Goal: Task Accomplishment & Management: Manage account settings

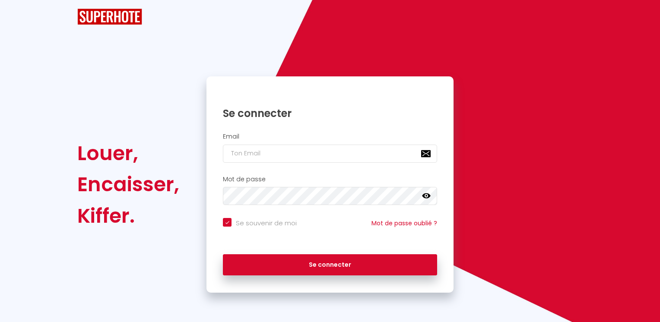
checkbox input "true"
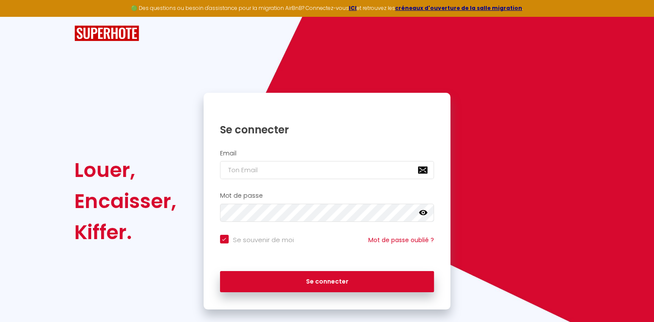
click at [342, 160] on div "Email" at bounding box center [327, 165] width 236 height 30
click at [299, 169] on input "email" at bounding box center [327, 170] width 214 height 18
type input "c"
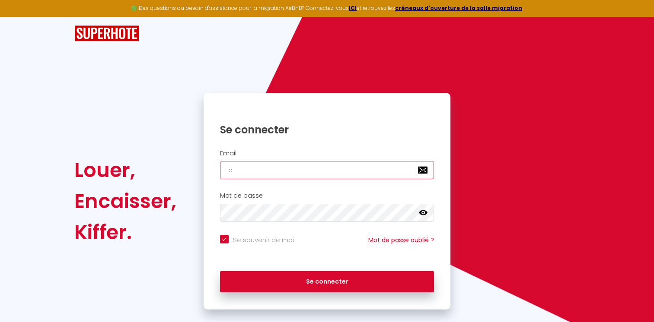
checkbox input "true"
type input "cl"
checkbox input "true"
type input "cle"
checkbox input "true"
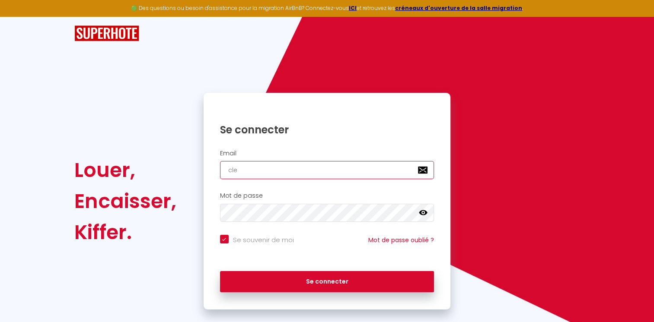
type input "clem"
checkbox input "true"
type input "cleme"
checkbox input "true"
type input "clemen"
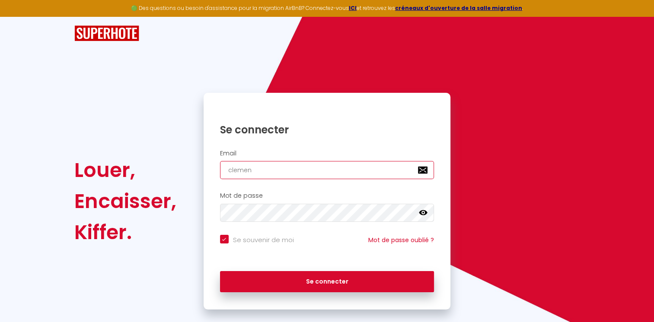
checkbox input "true"
type input "[PERSON_NAME]"
checkbox input "true"
type input "[PERSON_NAME]."
checkbox input "true"
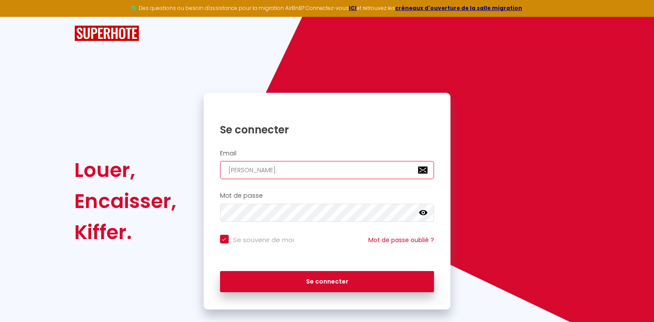
type input "[PERSON_NAME].p"
checkbox input "true"
type input "[DOMAIN_NAME]"
checkbox input "true"
type input "[PERSON_NAME].pre"
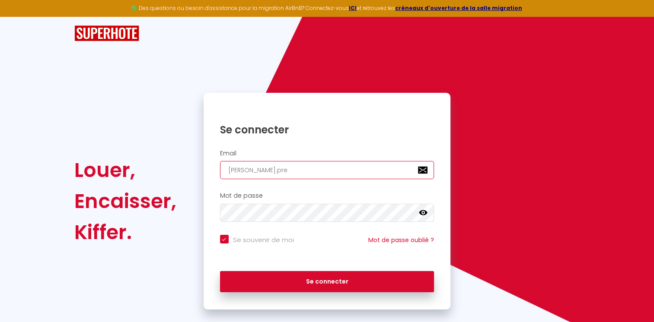
checkbox input "true"
type input "[PERSON_NAME].pres"
checkbox input "true"
type input "[PERSON_NAME][DOMAIN_NAME]"
checkbox input "true"
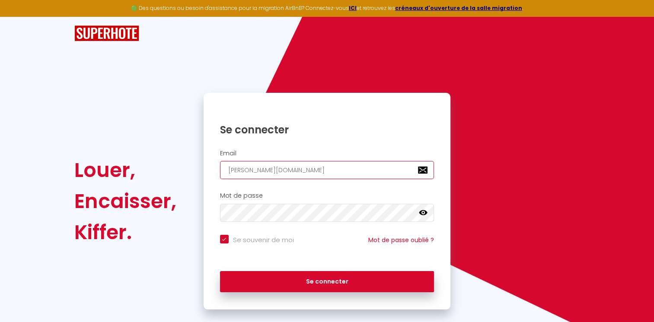
type input "[PERSON_NAME].presse"
checkbox input "true"
type input "[PERSON_NAME].presse@"
checkbox input "true"
type input "[PERSON_NAME]"
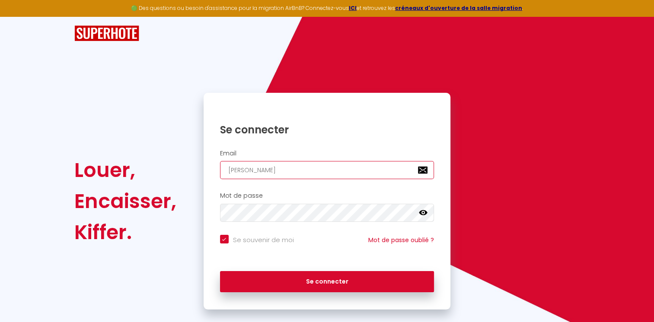
checkbox input "true"
type input "[PERSON_NAME]"
checkbox input "true"
type input "[PERSON_NAME]"
checkbox input "true"
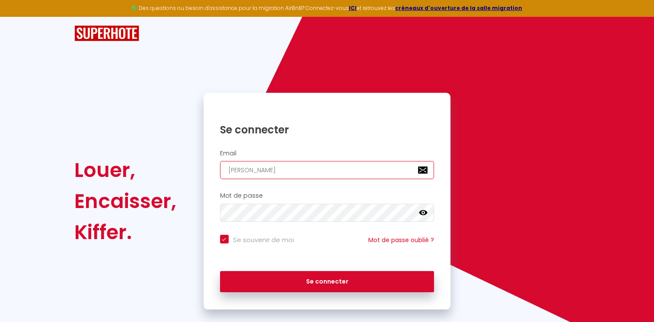
type input "[PERSON_NAME]"
checkbox input "true"
type input "[PERSON_NAME]"
checkbox input "true"
type input "[PERSON_NAME]"
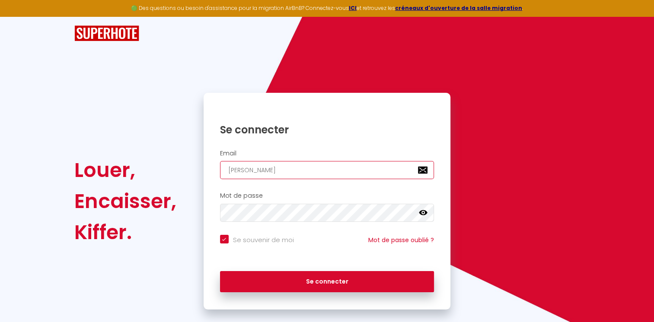
checkbox input "true"
type input "[PERSON_NAME]"
checkbox input "true"
type input "[PERSON_NAME]"
checkbox input "true"
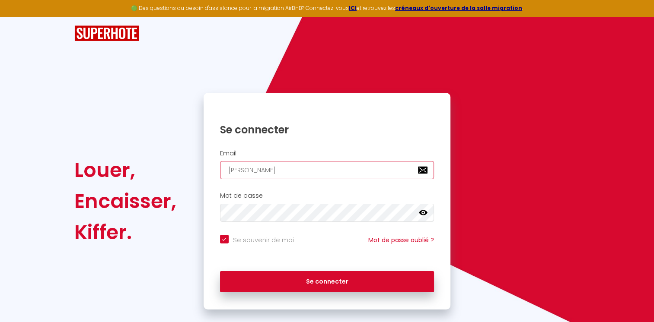
type input "[PERSON_NAME]"
checkbox input "true"
type input "[PERSON_NAME]."
checkbox input "true"
type input "[PERSON_NAME]"
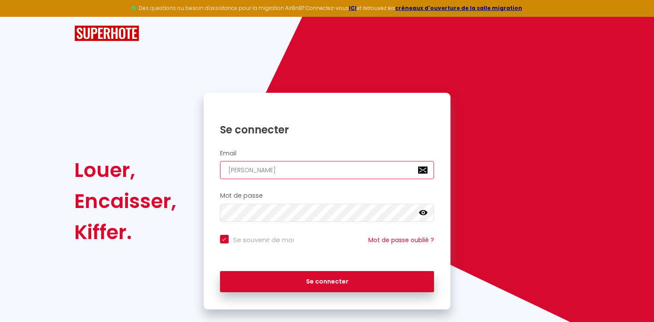
checkbox input "true"
type input "[PERSON_NAME][EMAIL_ADDRESS][DOMAIN_NAME]"
checkbox input "true"
type input "[PERSON_NAME][EMAIL_ADDRESS][DOMAIN_NAME]"
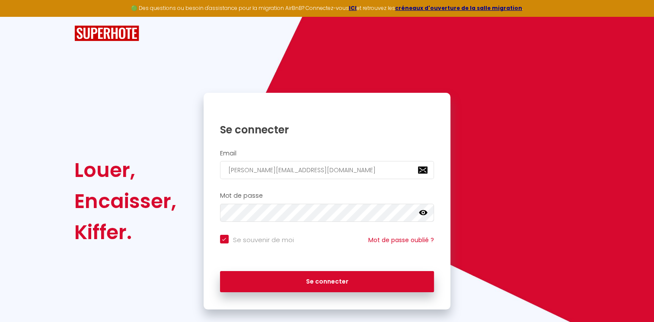
click at [421, 212] on icon at bounding box center [423, 212] width 9 height 5
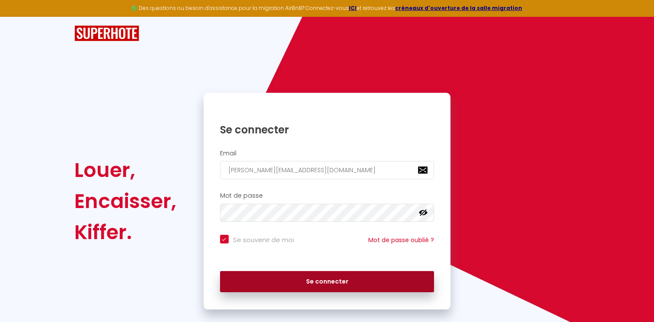
click at [315, 278] on button "Se connecter" at bounding box center [327, 282] width 214 height 22
checkbox input "true"
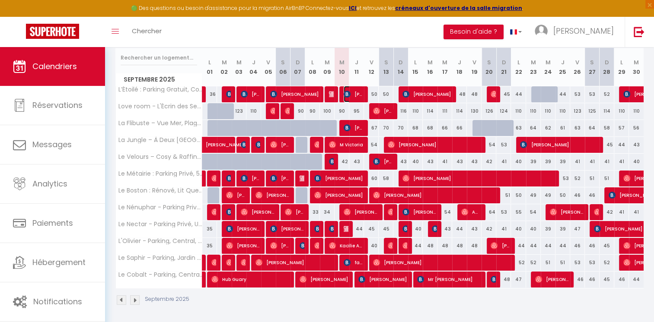
click at [346, 94] on img at bounding box center [347, 94] width 7 height 7
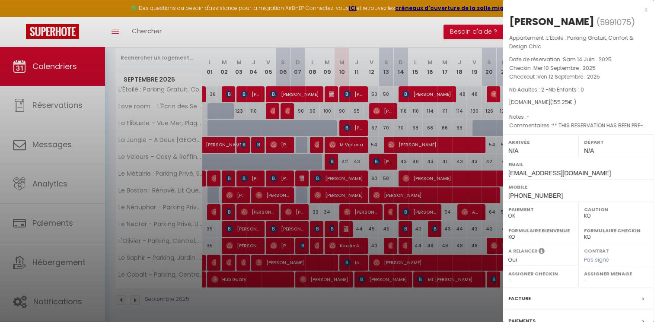
click at [346, 94] on div at bounding box center [327, 161] width 654 height 322
select select "41910"
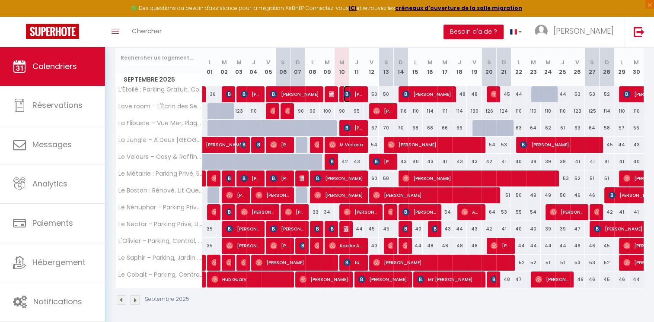
click at [356, 94] on span "[PERSON_NAME]" at bounding box center [353, 94] width 19 height 16
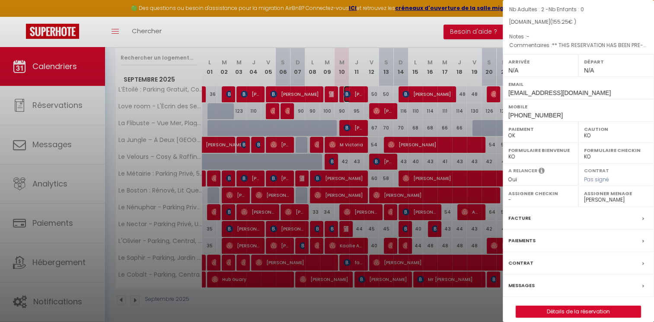
scroll to position [87, 0]
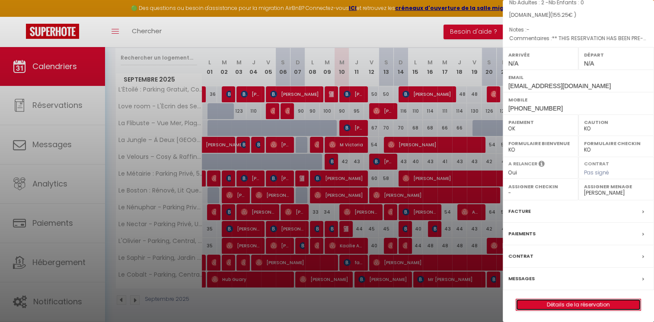
click at [558, 308] on link "Détails de la réservation" at bounding box center [578, 304] width 124 height 11
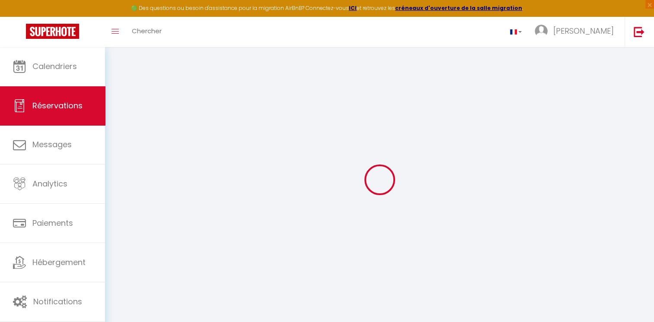
type input "[PERSON_NAME]"
type input "Cantin"
type input "[EMAIL_ADDRESS][DOMAIN_NAME]"
type input "[PHONE_NUMBER]"
select select "CH"
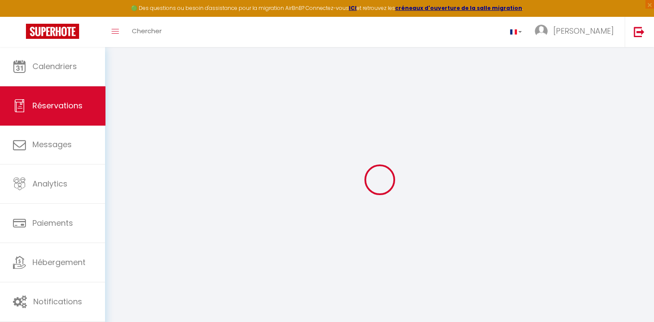
type input "22.35"
type input "2.17"
select select "64616"
select select "1"
select select
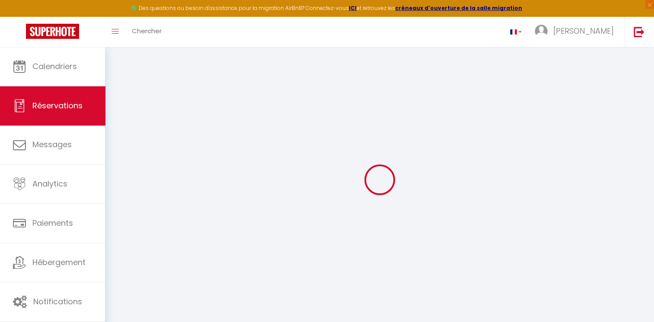
select select
type input "2"
select select "12"
select select
type input "125"
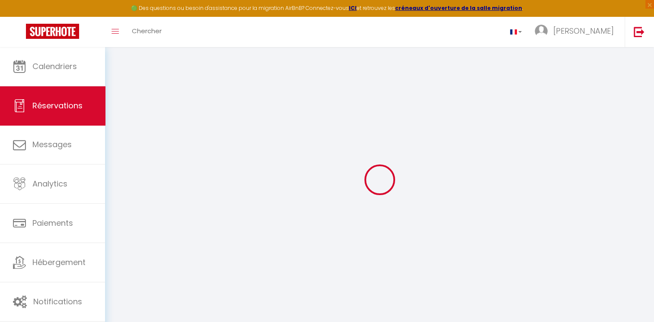
checkbox input "false"
select select "2"
type input "0"
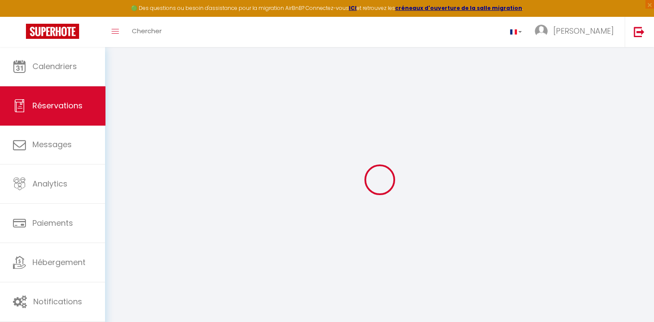
select select
select select "14"
checkbox input "false"
select select
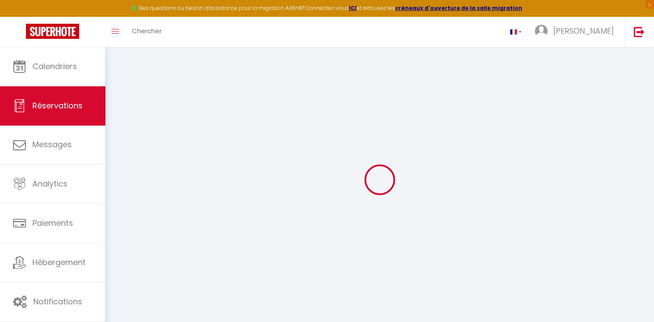
select select
checkbox input "false"
select select
checkbox input "false"
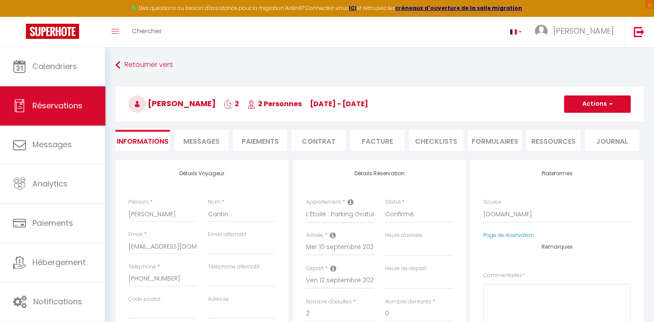
select select
checkbox input "false"
type textarea "** THIS RESERVATION HAS BEEN PRE-PAID ** Approximate time of arrival: between 1…"
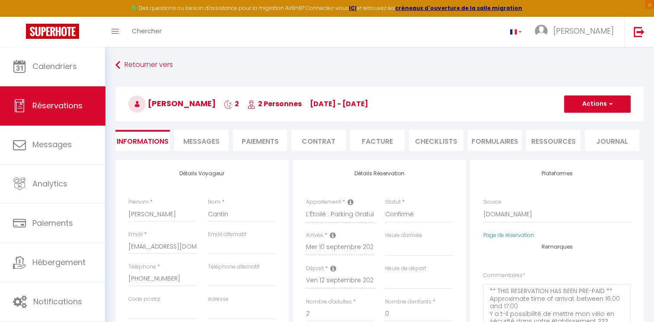
type input "24"
type input "6.25"
select select
checkbox input "false"
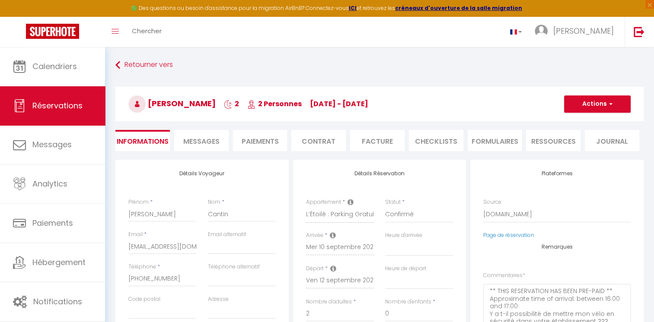
select select
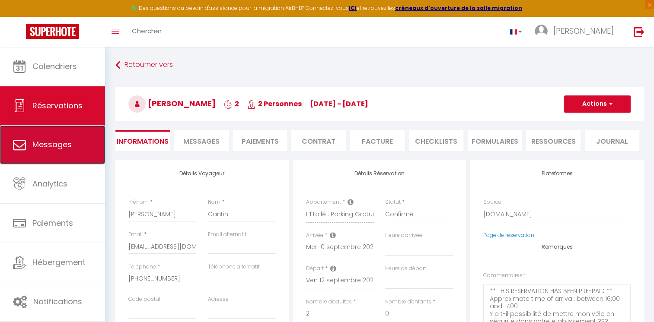
click at [45, 148] on span "Messages" at bounding box center [51, 144] width 39 height 11
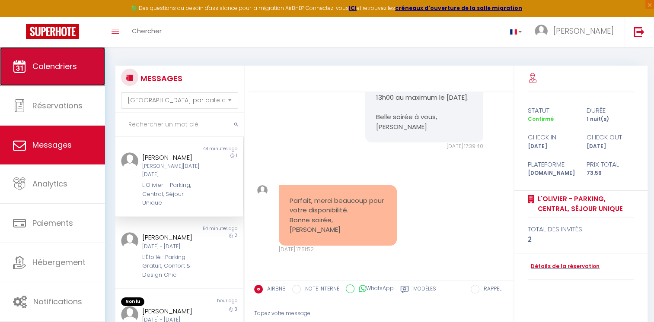
click at [48, 65] on span "Calendriers" at bounding box center [54, 66] width 45 height 11
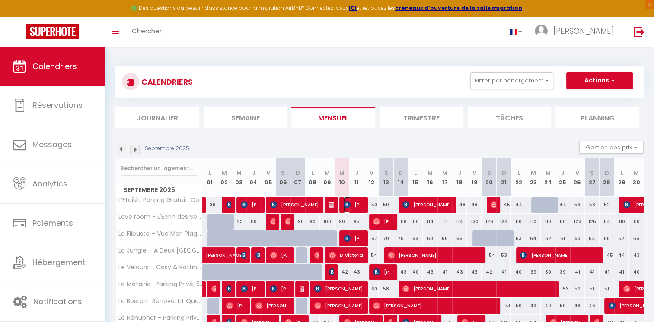
click at [357, 209] on span "[PERSON_NAME]" at bounding box center [353, 205] width 19 height 16
select select "OK"
select select "KO"
select select "0"
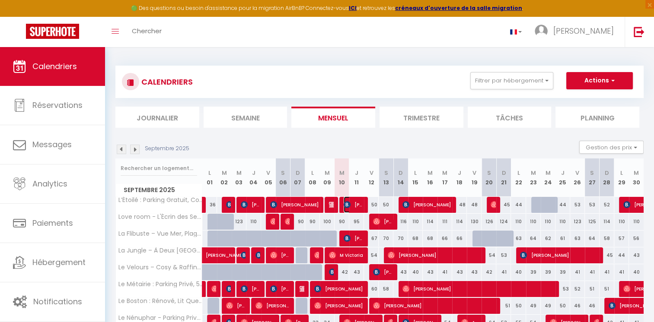
select select "1"
select select
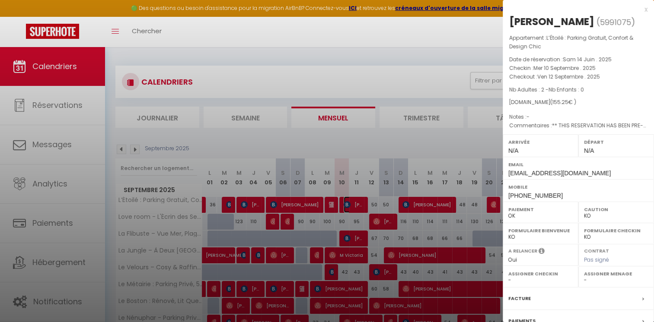
select select "41910"
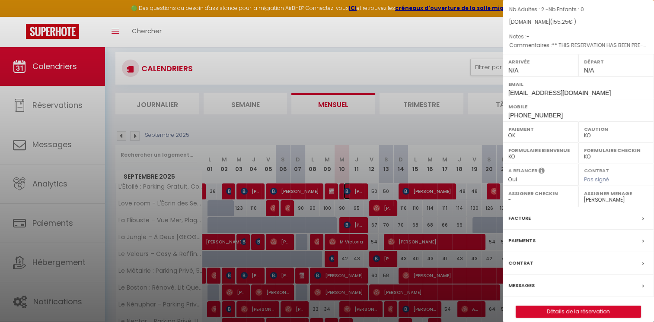
scroll to position [87, 0]
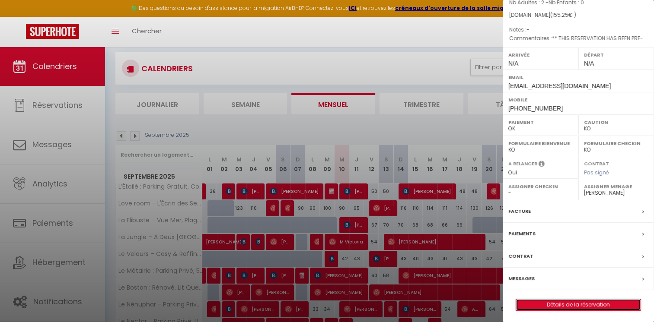
click at [597, 304] on link "Détails de la réservation" at bounding box center [578, 304] width 124 height 11
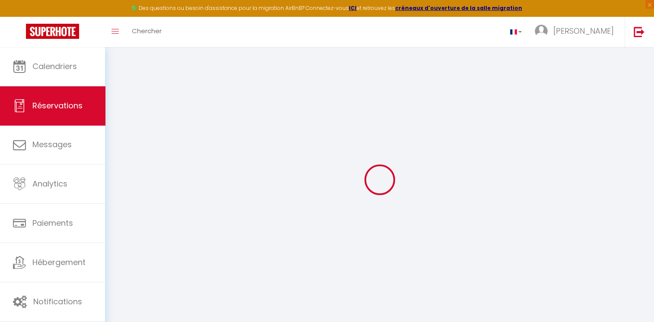
select select
checkbox input "false"
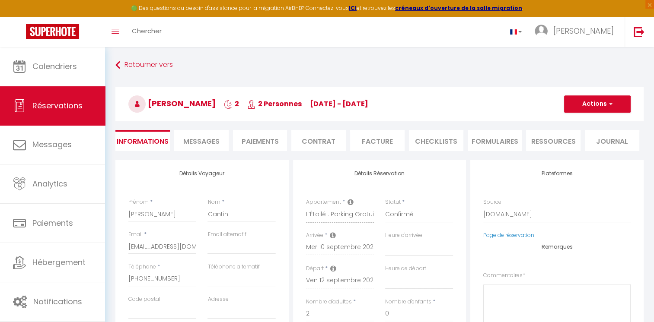
select select
checkbox input "false"
type textarea "** THIS RESERVATION HAS BEEN PRE-PAID ** Approximate time of arrival: between 1…"
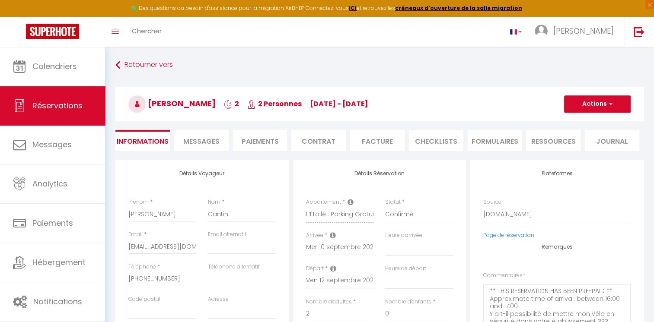
type input "24"
type input "6.25"
select select
checkbox input "false"
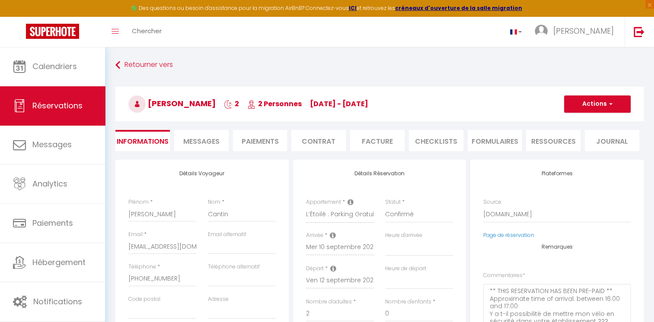
select select
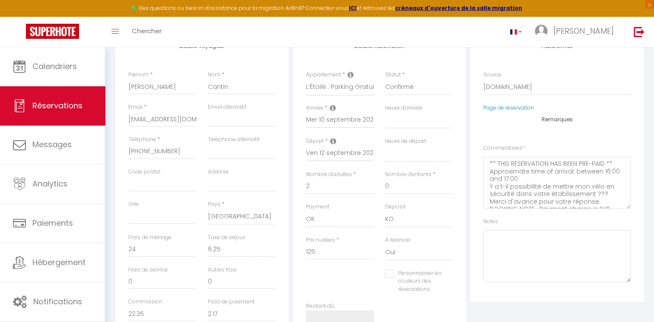
scroll to position [127, 0]
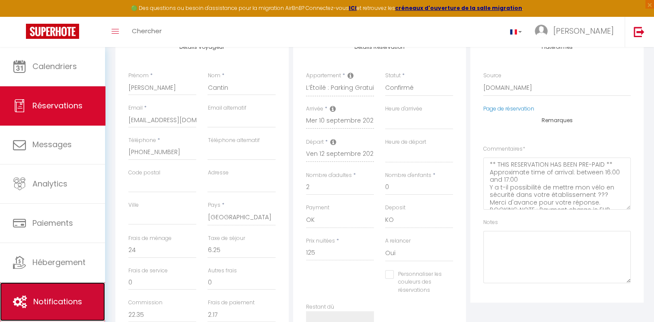
click at [16, 306] on icon at bounding box center [20, 302] width 14 height 13
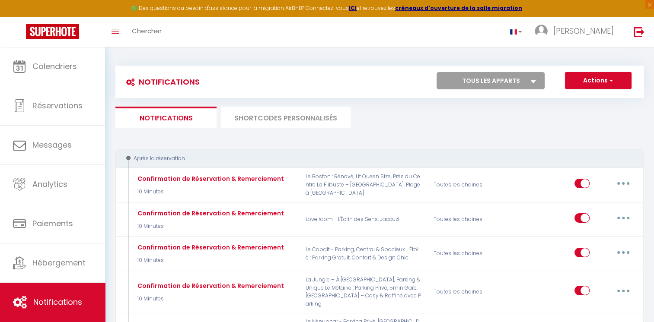
click at [302, 117] on li "SHORTCODES PERSONNALISÉS" at bounding box center [286, 117] width 130 height 21
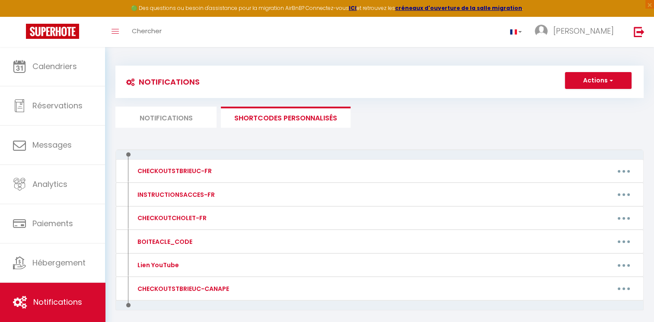
click at [223, 148] on div "Notifications Actions Nouvelle Notification Exporter Importer Tous les apparts …" at bounding box center [379, 202] width 528 height 290
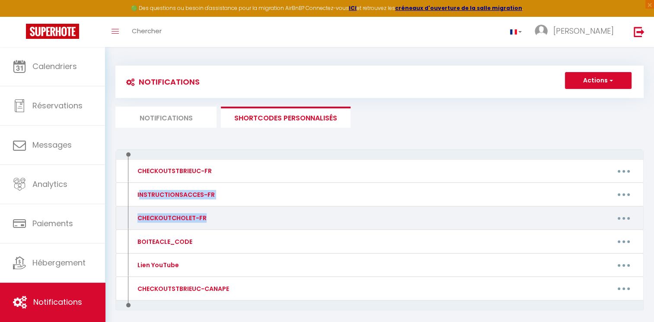
drag, startPoint x: 138, startPoint y: 194, endPoint x: 240, endPoint y: 224, distance: 105.8
click at [240, 224] on div "CHECKOUTSTBRIEUC-FR Editer Supprimer INSTRUCTIONSACCES-FR Editer Supprimer CHEC…" at bounding box center [379, 248] width 528 height 197
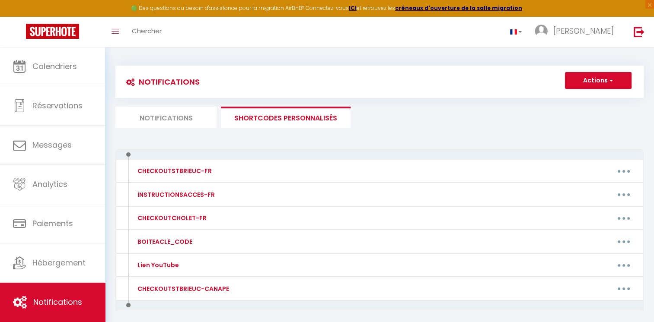
drag, startPoint x: 240, startPoint y: 224, endPoint x: 225, endPoint y: 146, distance: 78.7
click at [225, 146] on div "Notifications Actions Nouvelle Notification Exporter Importer Tous les apparts …" at bounding box center [379, 202] width 528 height 290
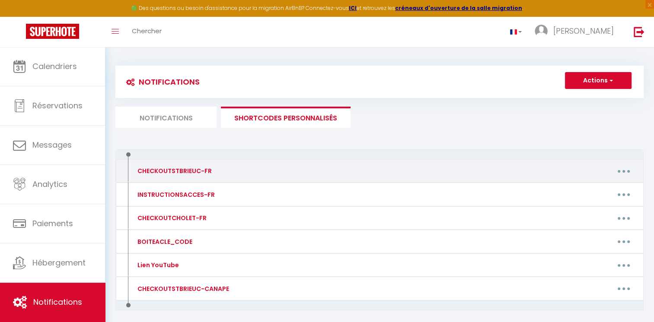
click at [195, 172] on div "CHECKOUTSTBRIEUC-FR" at bounding box center [173, 171] width 76 height 10
click at [613, 175] on button "button" at bounding box center [623, 171] width 24 height 14
click at [568, 173] on div "Editer Supprimer" at bounding box center [450, 171] width 384 height 14
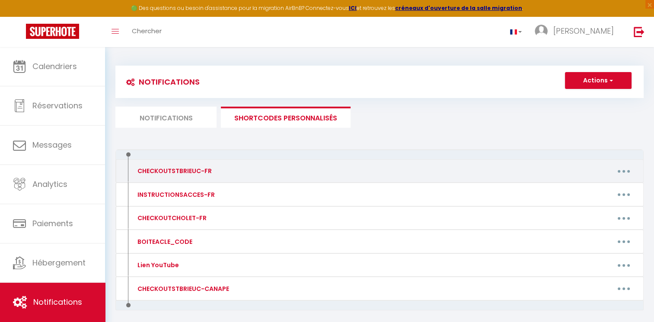
click at [169, 169] on div "CHECKOUTSTBRIEUC-FR" at bounding box center [173, 171] width 76 height 10
drag, startPoint x: 169, startPoint y: 169, endPoint x: 123, endPoint y: 168, distance: 46.3
click at [123, 168] on div "CHECKOUTSTBRIEUC-FR Editer Supprimer" at bounding box center [379, 171] width 528 height 24
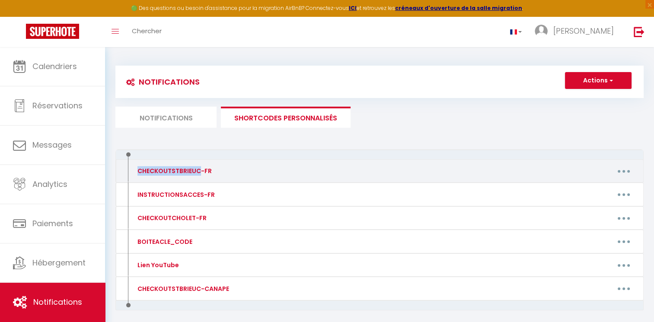
drag, startPoint x: 123, startPoint y: 168, endPoint x: 204, endPoint y: 182, distance: 82.0
click at [204, 182] on div "CHECKOUTSTBRIEUC-FR Editer Supprimer" at bounding box center [379, 171] width 528 height 24
click at [209, 174] on div "CHECKOUTSTBRIEUC-FR" at bounding box center [173, 171] width 76 height 10
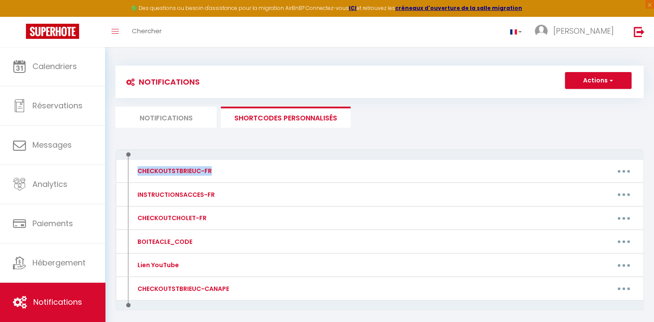
drag, startPoint x: 216, startPoint y: 172, endPoint x: 156, endPoint y: 157, distance: 62.3
click at [156, 157] on div "CHECKOUTSTBRIEUC-FR Editer Supprimer INSTRUCTIONSACCES-FR Editer Supprimer CHEC…" at bounding box center [379, 248] width 528 height 197
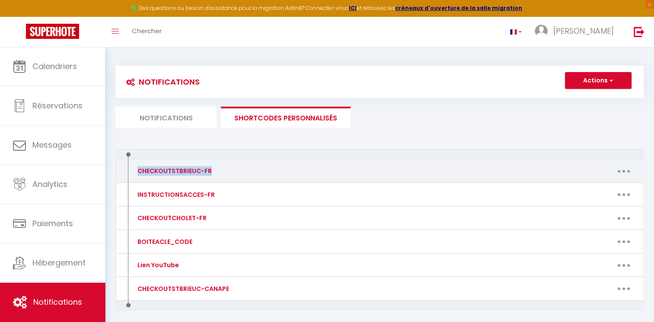
drag, startPoint x: 156, startPoint y: 157, endPoint x: 166, endPoint y: 173, distance: 19.1
click at [166, 173] on div "CHECKOUTSTBRIEUC-FR" at bounding box center [173, 171] width 76 height 10
drag, startPoint x: 166, startPoint y: 173, endPoint x: 263, endPoint y: 161, distance: 97.5
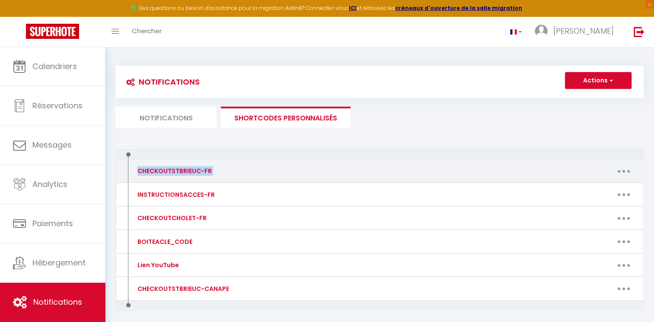
click at [263, 161] on div "CHECKOUTSTBRIEUC-FR Editer Supprimer" at bounding box center [379, 171] width 528 height 24
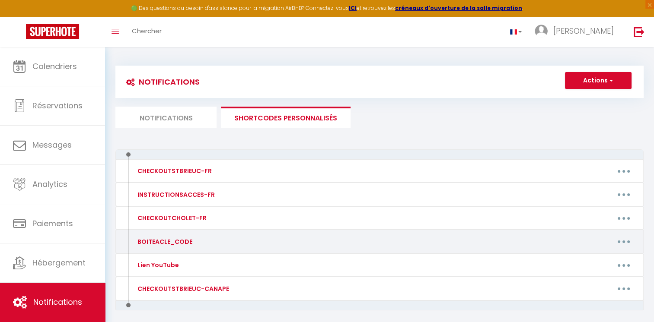
click at [154, 243] on div "BOITEACLE_CODE" at bounding box center [163, 242] width 57 height 10
click at [620, 244] on button "button" at bounding box center [623, 242] width 24 height 14
click at [579, 263] on link "Editer" at bounding box center [601, 261] width 64 height 15
type input "BOITEACLE_CODE"
type textarea "BOITEACLE_CODE"
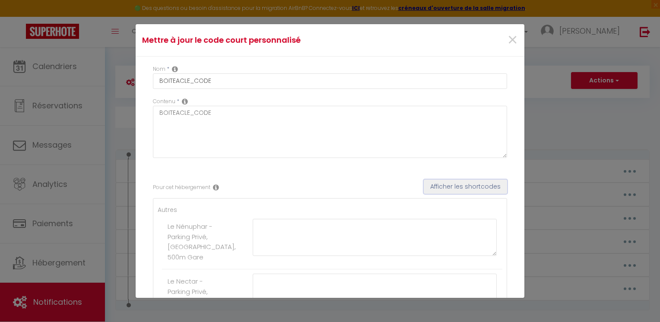
click at [468, 188] on button "Afficher les shortcodes" at bounding box center [465, 187] width 83 height 15
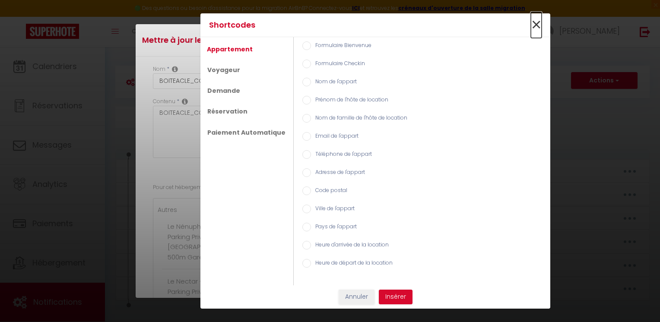
click at [534, 26] on span "×" at bounding box center [536, 25] width 11 height 26
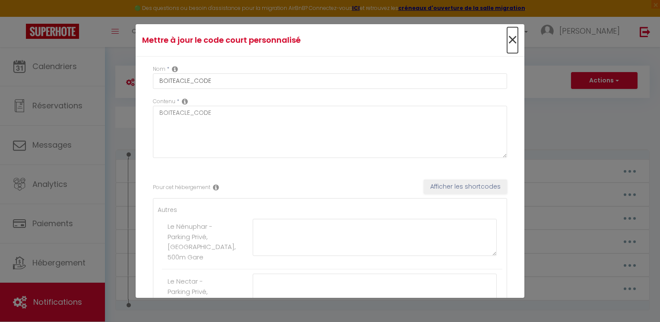
click at [507, 40] on span "×" at bounding box center [512, 40] width 11 height 26
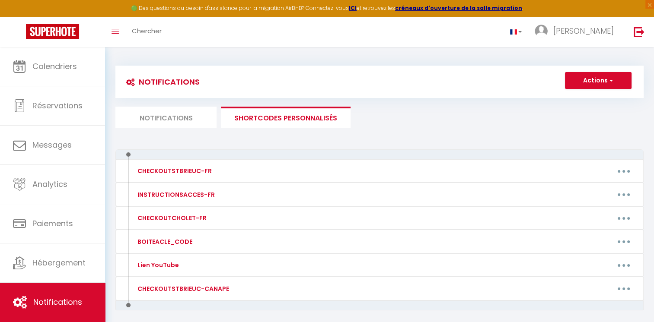
click at [181, 125] on li "Notifications" at bounding box center [165, 117] width 101 height 21
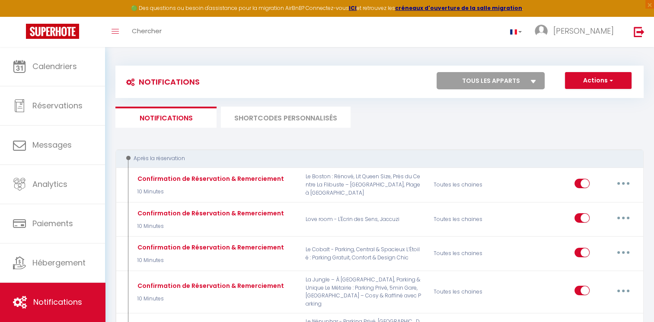
click at [181, 125] on li "Notifications" at bounding box center [165, 117] width 101 height 21
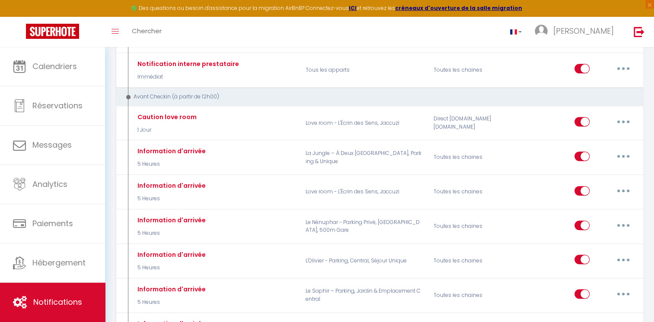
scroll to position [324, 0]
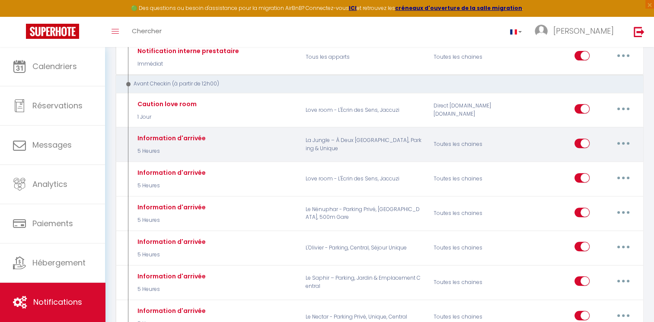
click at [320, 132] on p "La Jungle – À Deux [GEOGRAPHIC_DATA], Parking & Unique" at bounding box center [364, 144] width 128 height 25
click at [159, 134] on div "Information d'arrivée" at bounding box center [170, 139] width 70 height 10
click at [627, 137] on button "button" at bounding box center [623, 144] width 24 height 14
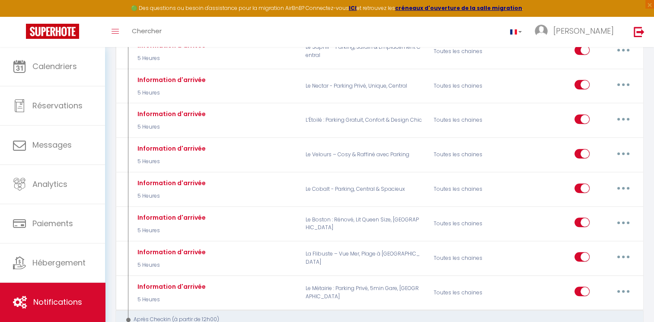
scroll to position [552, 0]
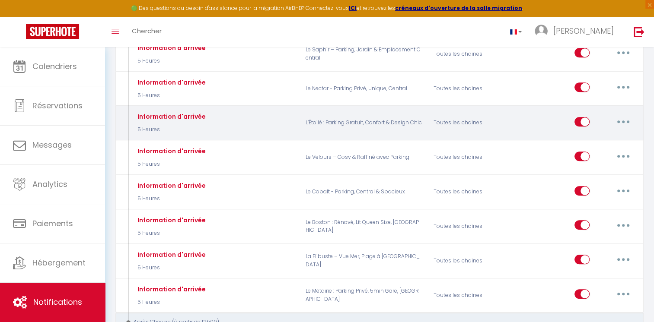
click at [625, 115] on button "button" at bounding box center [623, 122] width 24 height 14
click at [589, 134] on link "Editer" at bounding box center [601, 141] width 64 height 15
type input "Information d'arrivée"
select select "5 Heures"
select select
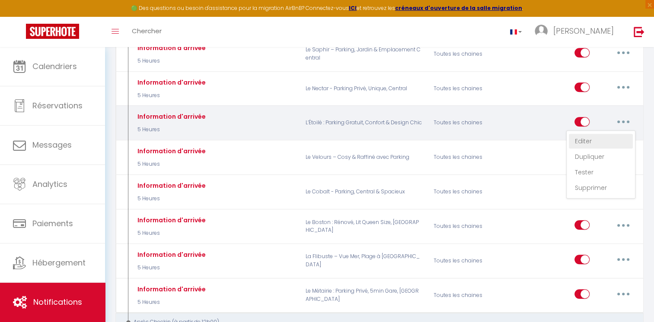
checkbox input "true"
checkbox input "false"
radio input "true"
type input "Vos informations pour votre réservation à [RENTAL:NAME]"
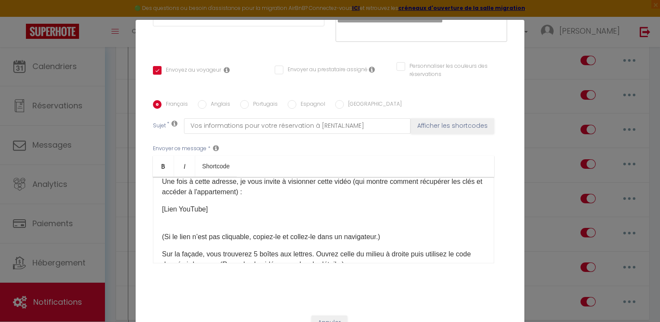
scroll to position [105, 0]
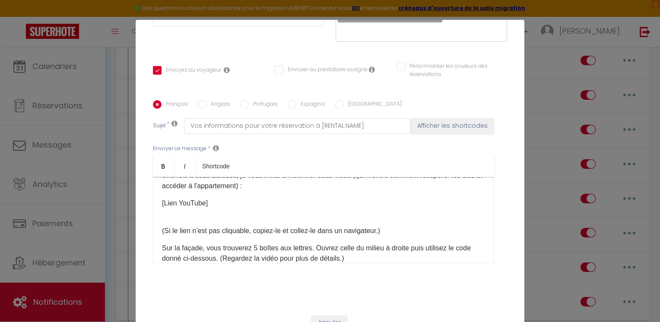
click at [522, 170] on div "Modifier la notification × Titre * Information d'arrivée Pour cet hébergement S…" at bounding box center [330, 161] width 660 height 322
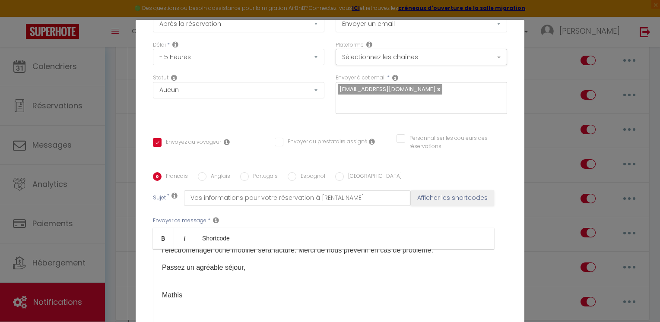
scroll to position [0, 0]
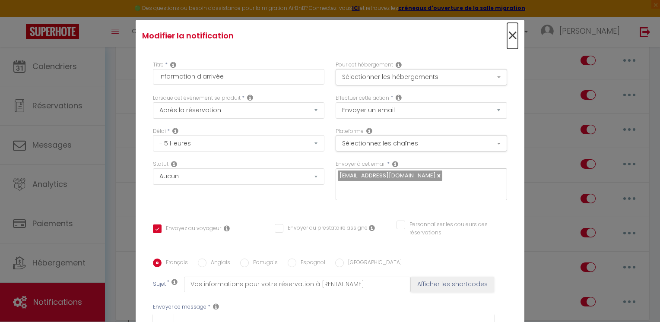
click at [507, 33] on span "×" at bounding box center [512, 36] width 11 height 26
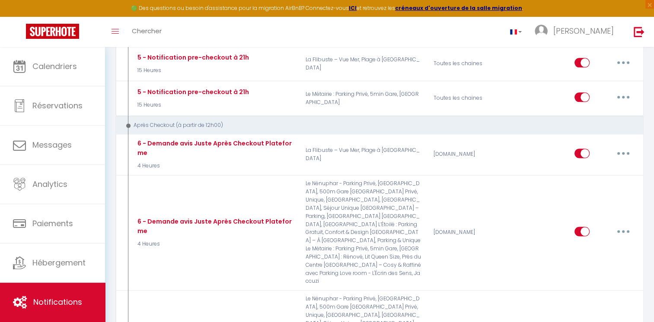
scroll to position [1120, 0]
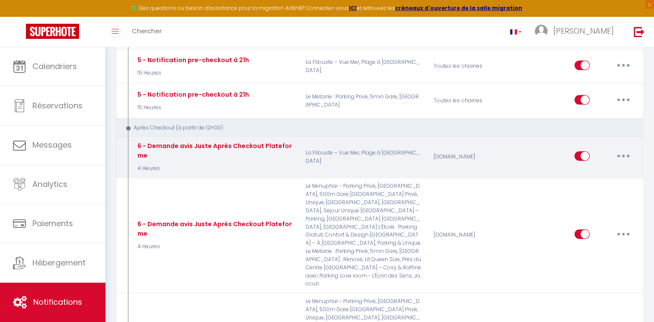
click at [624, 155] on icon "button" at bounding box center [623, 156] width 3 height 3
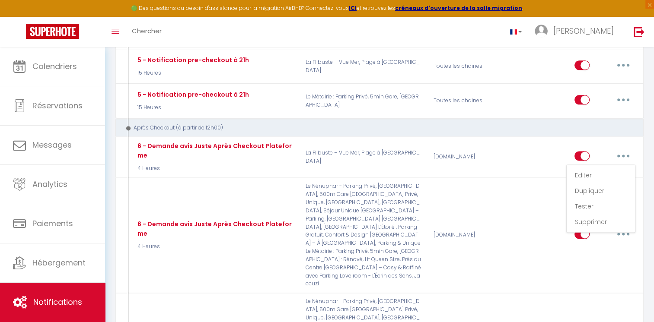
click at [646, 120] on div "Notifications Actions Nouvelle Notification Exporter Importer Tous les apparts …" at bounding box center [379, 64] width 549 height 2273
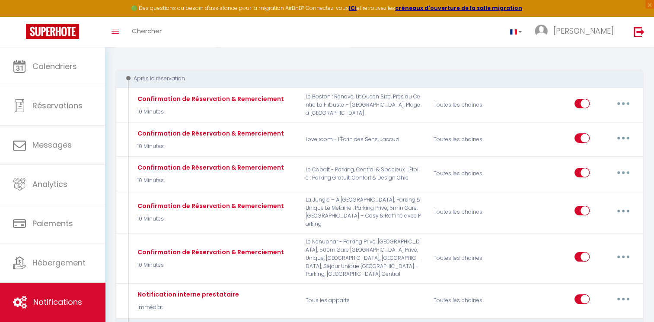
scroll to position [0, 0]
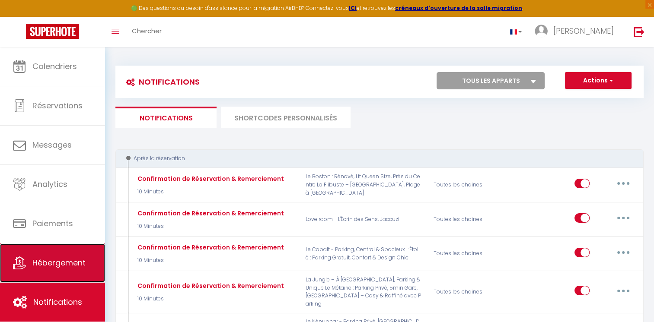
click at [26, 260] on link "Hébergement" at bounding box center [52, 263] width 105 height 39
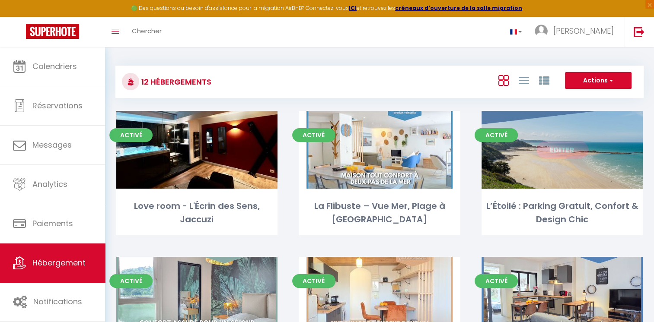
click at [541, 232] on div "L’Étoilé : Parking Gratuit, Confort & Design Chic" at bounding box center [561, 218] width 161 height 36
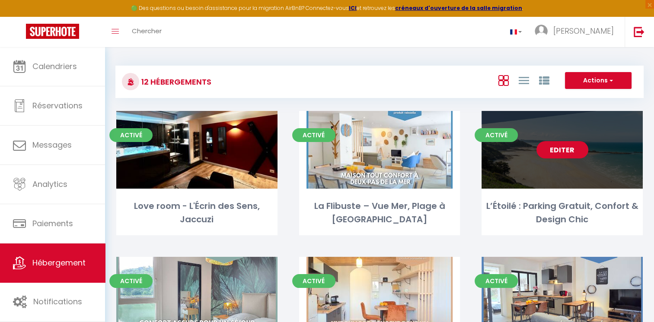
click at [554, 153] on link "Editer" at bounding box center [562, 149] width 52 height 17
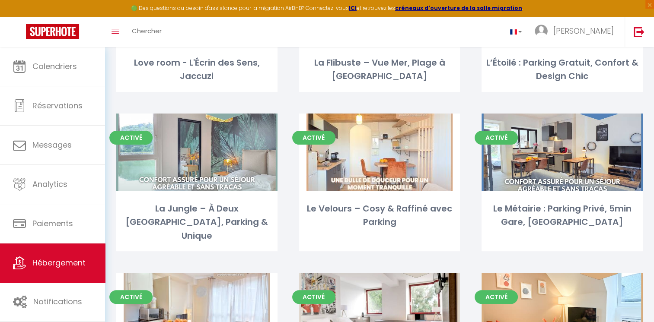
scroll to position [151, 0]
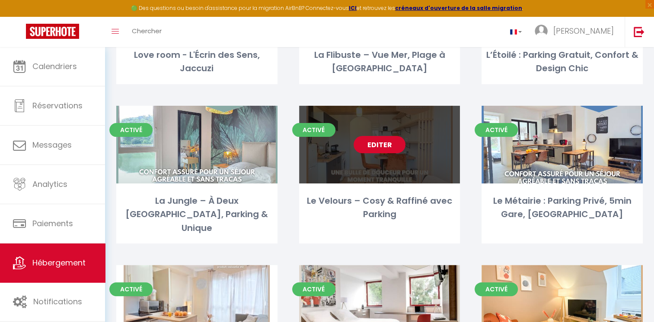
click at [396, 144] on link "Editer" at bounding box center [379, 144] width 52 height 17
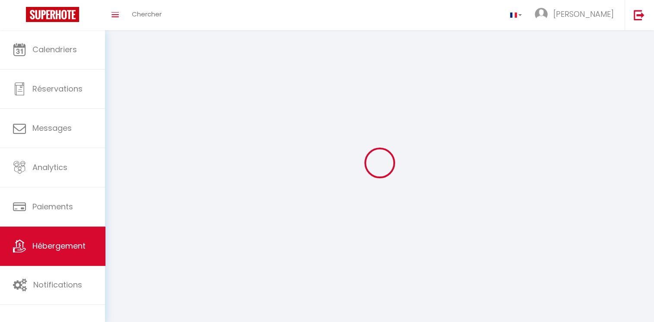
select select "1"
select select "28"
select select
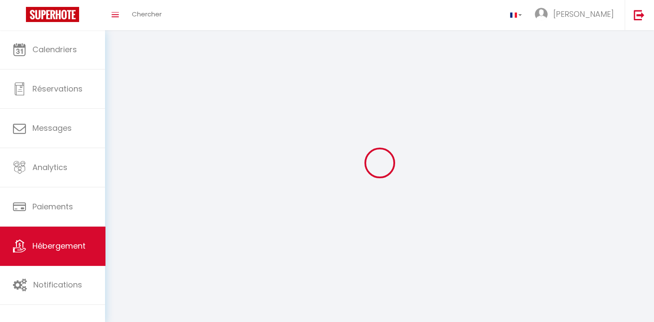
select select
checkbox input "false"
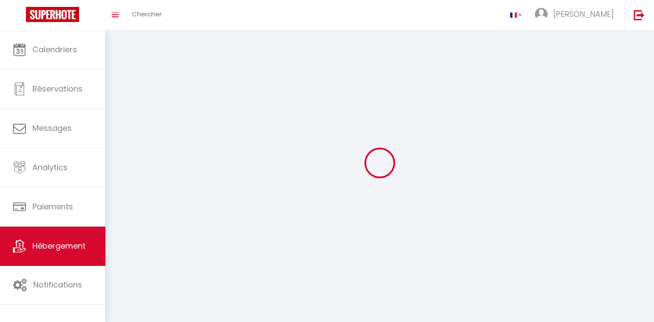
checkbox input "false"
select select
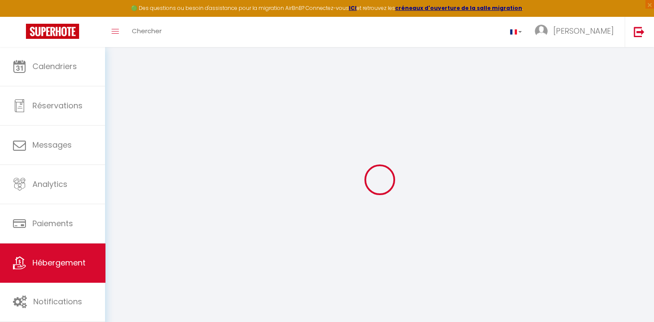
select select
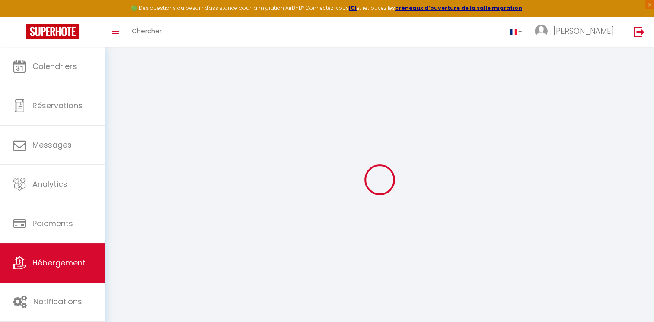
select select
checkbox input "false"
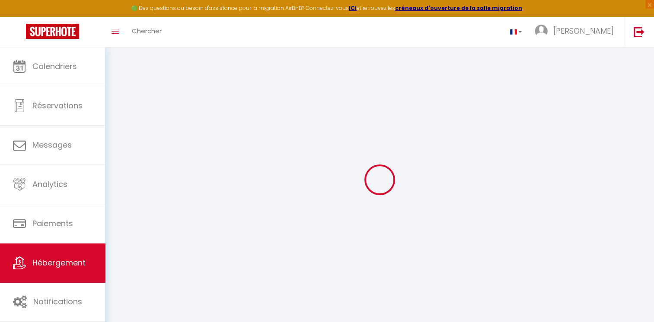
select select
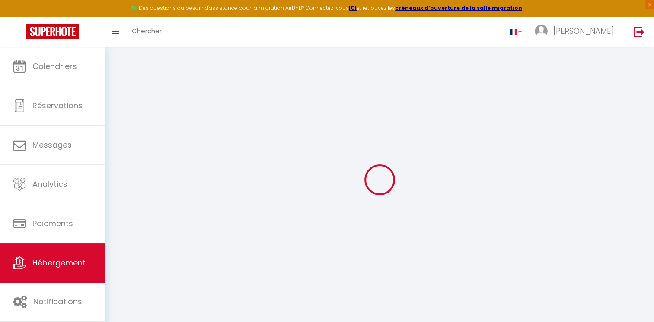
select select
checkbox input "false"
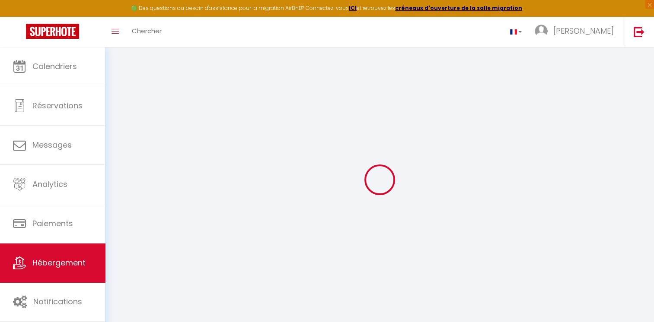
checkbox input "false"
select select
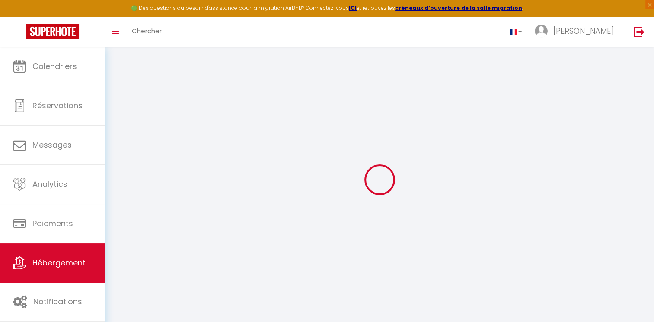
select select
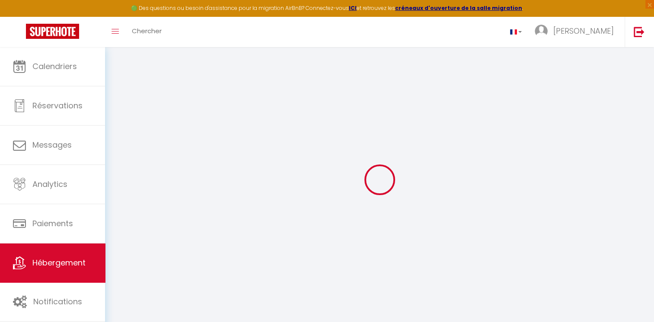
checkbox input "false"
select select
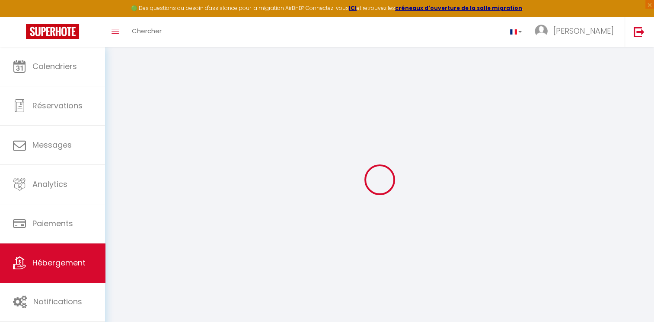
select select
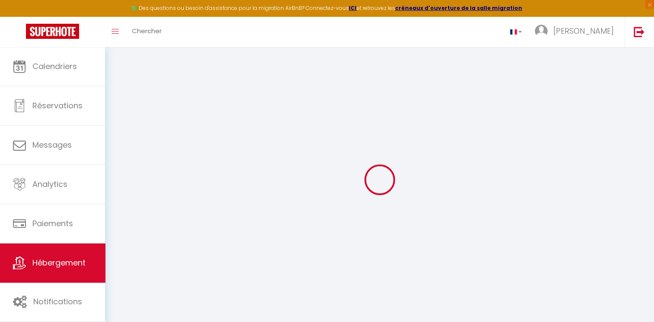
select select
checkbox input "false"
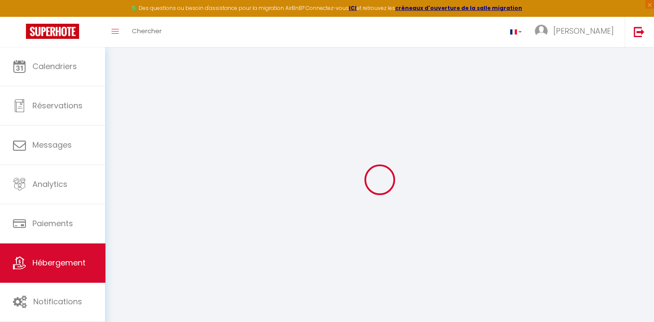
checkbox input "false"
select select
type input "Le Velours – Cosy & Raffiné avec Parking"
type input "[PERSON_NAME]"
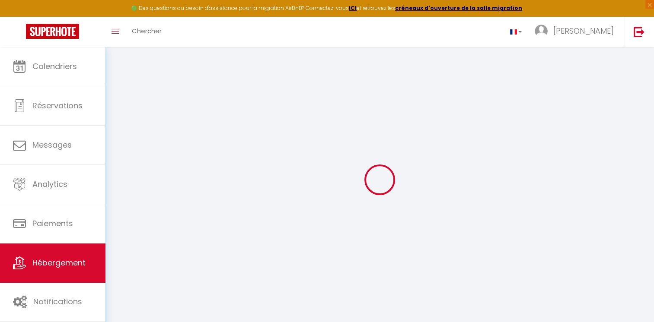
type input "[PERSON_NAME]"
type input "[STREET_ADDRESS]"
type input "22000"
type input "[GEOGRAPHIC_DATA]"
type input "35"
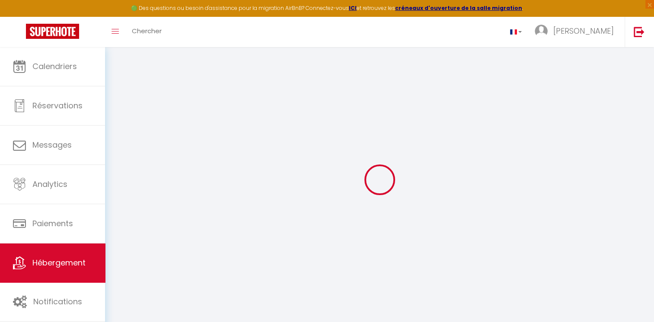
select select
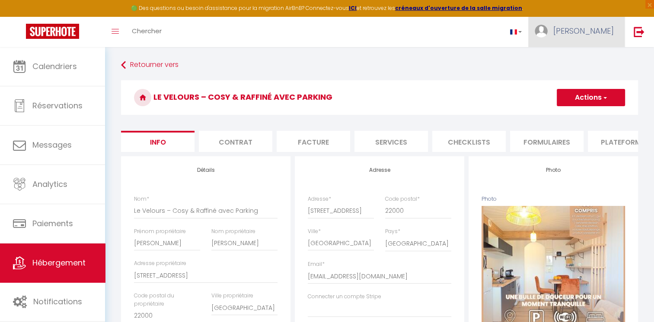
click at [576, 35] on link "[PERSON_NAME]" at bounding box center [576, 32] width 96 height 30
click at [573, 59] on link "Paramètres" at bounding box center [590, 60] width 64 height 15
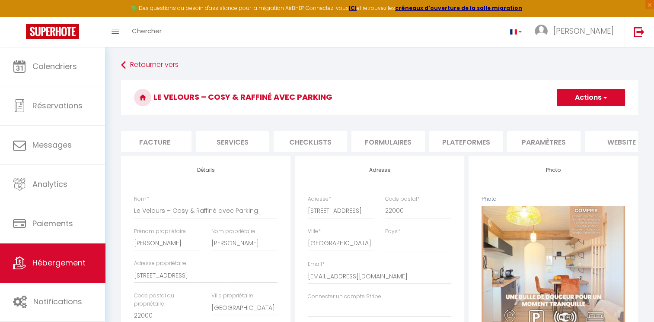
scroll to position [0, 159]
click at [472, 138] on li "Plateformes" at bounding box center [465, 141] width 73 height 21
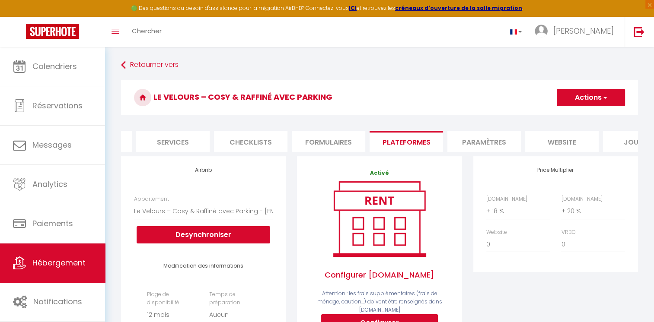
scroll to position [0, 221]
drag, startPoint x: 432, startPoint y: 150, endPoint x: 412, endPoint y: 149, distance: 20.3
click at [412, 149] on li "Plateformes" at bounding box center [403, 141] width 73 height 21
drag, startPoint x: 412, startPoint y: 149, endPoint x: 464, endPoint y: 73, distance: 91.7
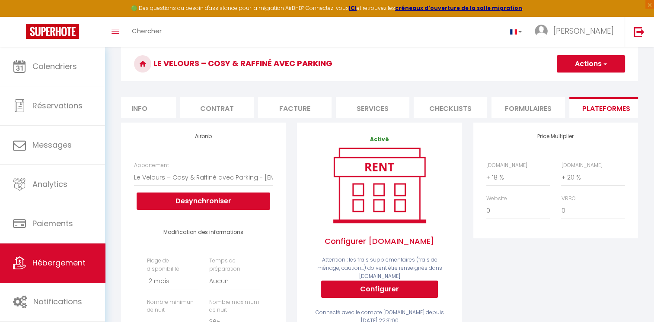
scroll to position [0, 0]
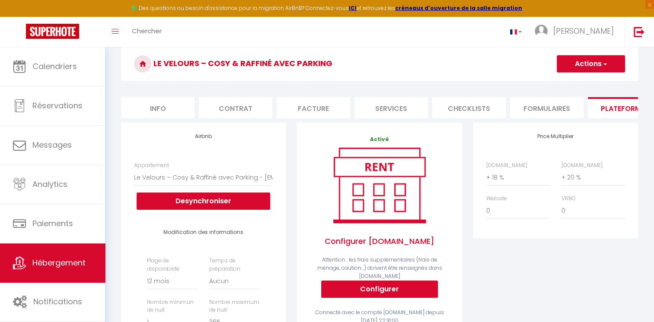
click at [164, 106] on li "Info" at bounding box center [157, 107] width 73 height 21
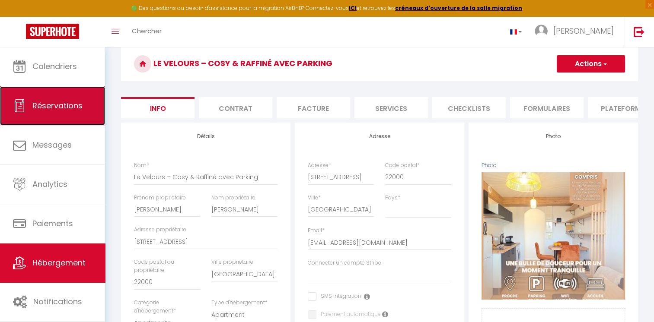
click at [39, 115] on link "Réservations" at bounding box center [52, 105] width 105 height 39
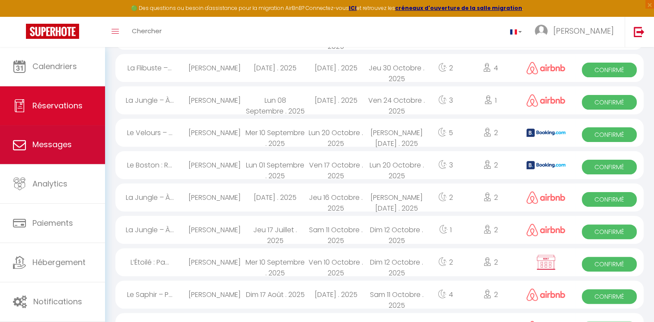
scroll to position [541, 0]
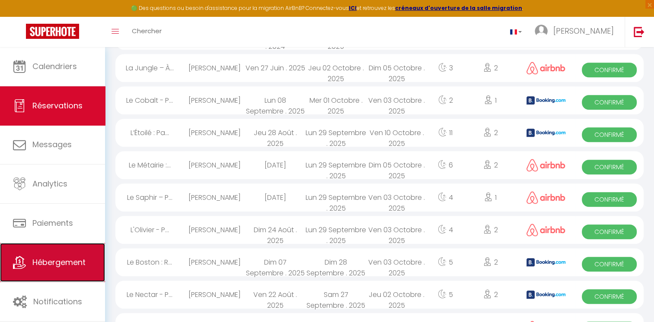
click at [35, 266] on span "Hébergement" at bounding box center [58, 262] width 53 height 11
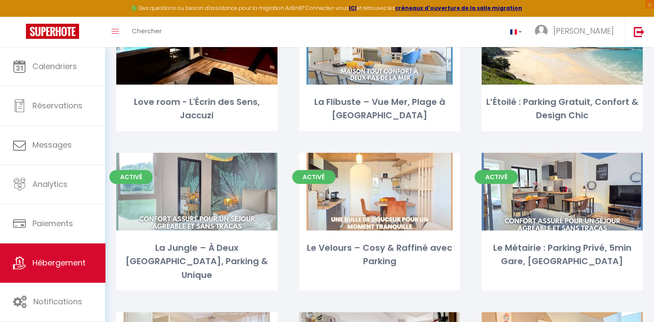
scroll to position [105, 0]
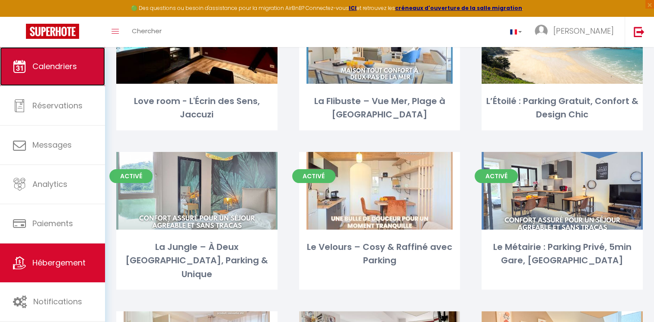
click at [54, 73] on link "Calendriers" at bounding box center [52, 66] width 105 height 39
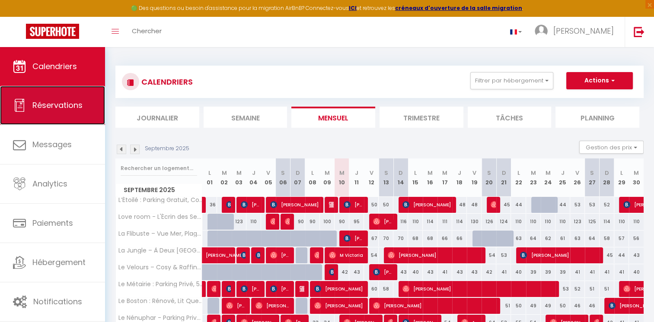
click at [67, 91] on link "Réservations" at bounding box center [52, 105] width 105 height 39
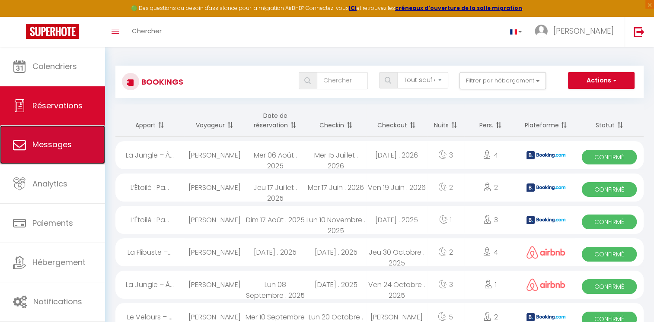
click at [48, 143] on span "Messages" at bounding box center [51, 144] width 39 height 11
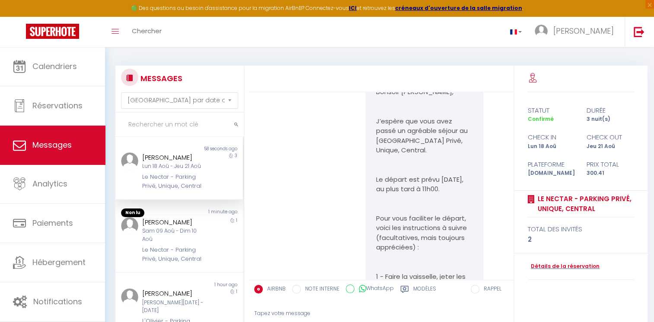
scroll to position [3751, 0]
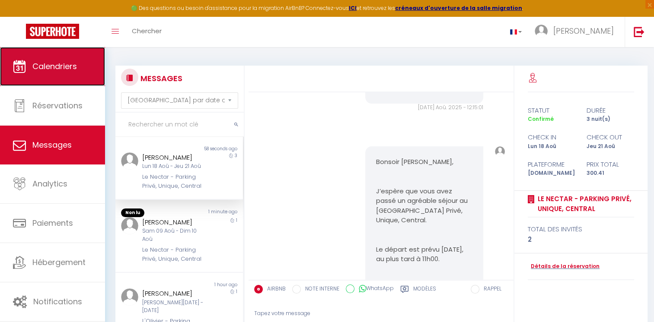
click at [33, 70] on span "Calendriers" at bounding box center [54, 66] width 45 height 11
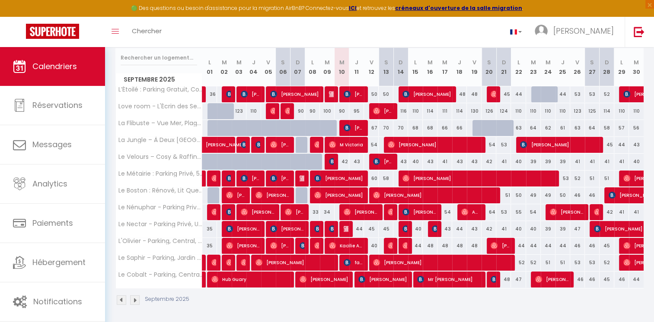
scroll to position [49, 0]
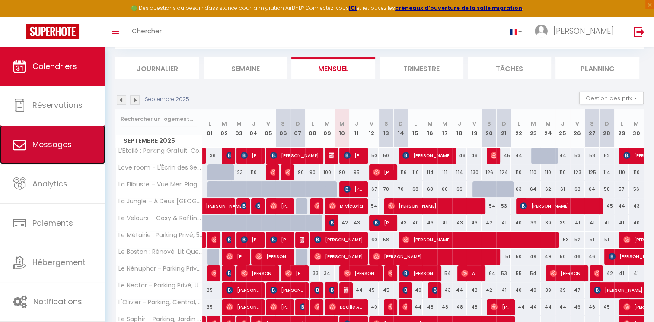
click at [51, 154] on link "Messages" at bounding box center [52, 144] width 105 height 39
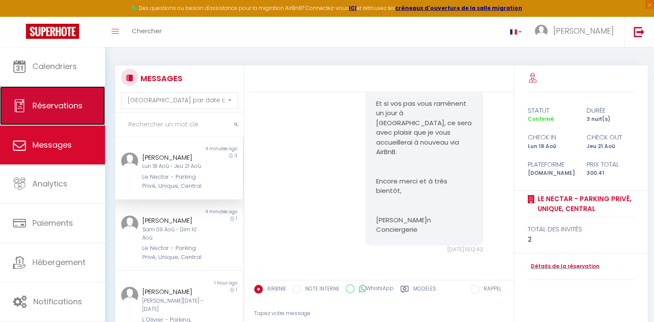
click at [65, 91] on link "Réservations" at bounding box center [52, 105] width 105 height 39
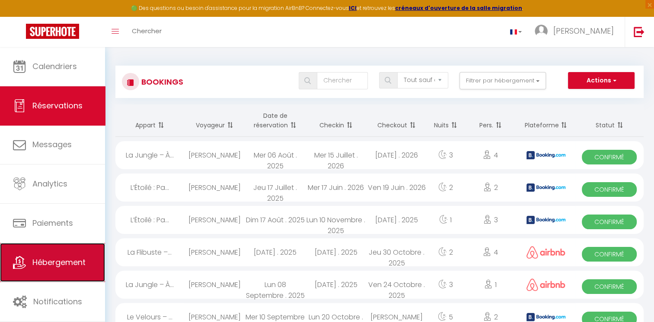
click at [45, 255] on link "Hébergement" at bounding box center [52, 262] width 105 height 39
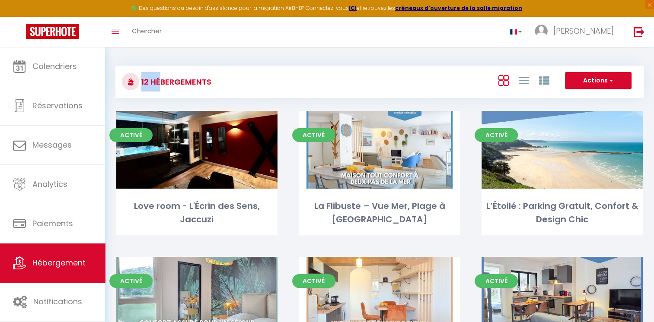
drag, startPoint x: 215, startPoint y: 86, endPoint x: 159, endPoint y: 82, distance: 56.3
click at [159, 82] on div "12 Hébergements" at bounding box center [203, 81] width 175 height 19
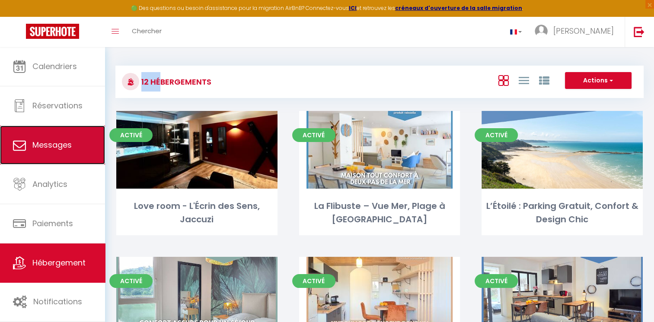
click at [73, 134] on link "Messages" at bounding box center [52, 145] width 105 height 39
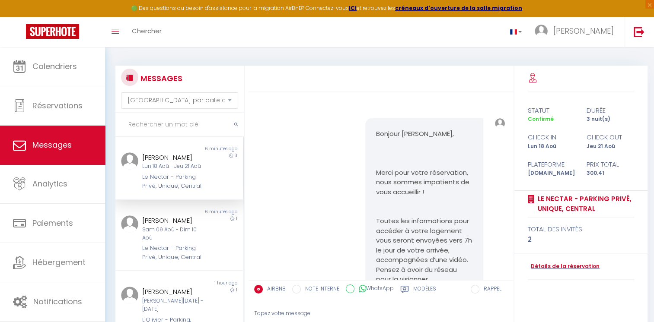
scroll to position [4642, 0]
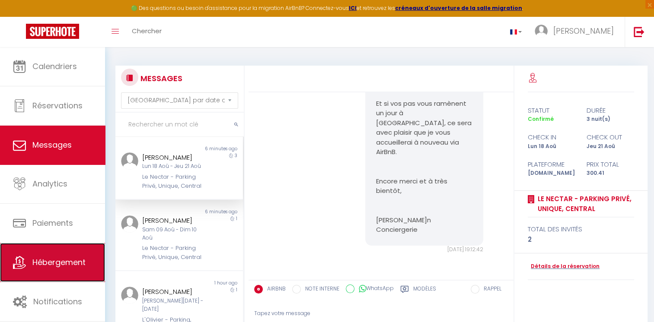
click at [51, 249] on link "Hébergement" at bounding box center [52, 262] width 105 height 39
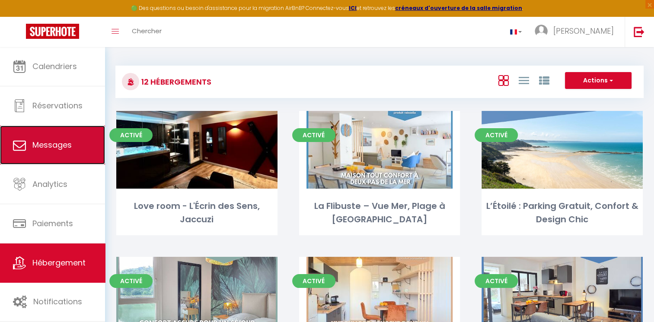
click at [60, 141] on span "Messages" at bounding box center [51, 145] width 39 height 11
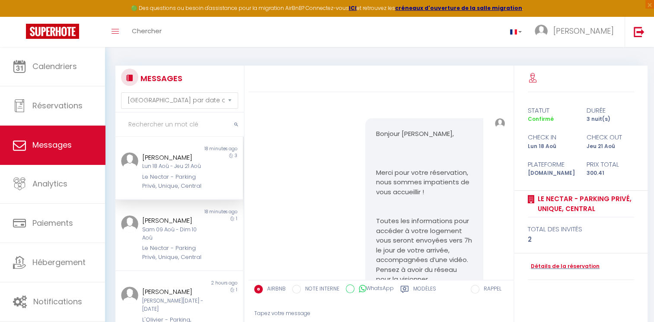
scroll to position [4642, 0]
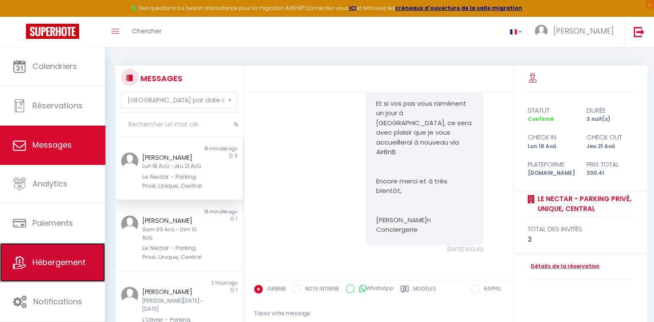
click at [31, 268] on link "Hébergement" at bounding box center [52, 262] width 105 height 39
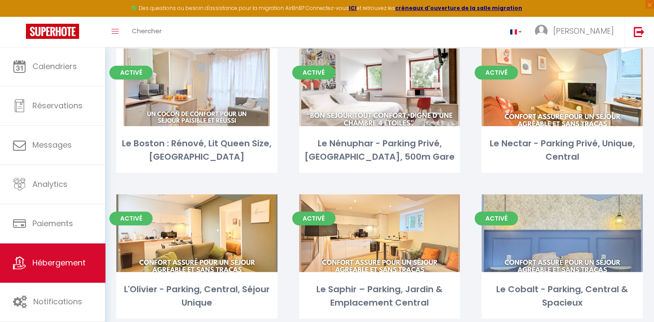
scroll to position [382, 0]
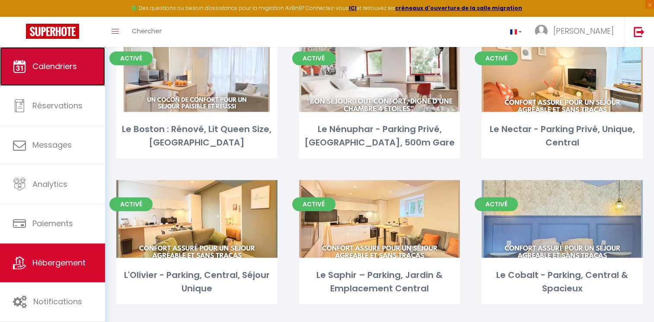
click at [53, 84] on link "Calendriers" at bounding box center [52, 66] width 105 height 39
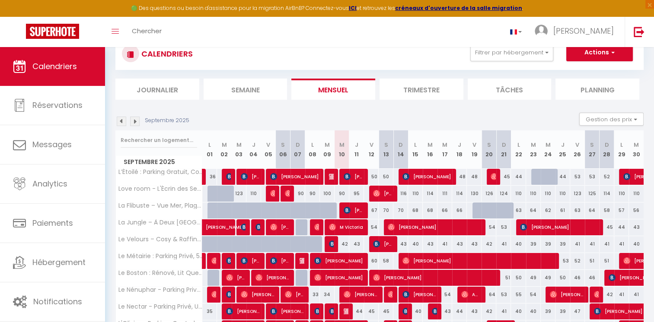
scroll to position [29, 0]
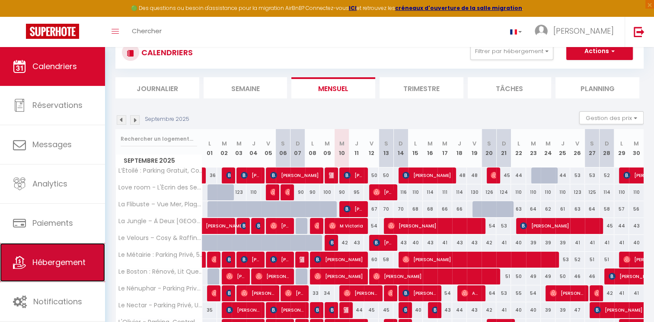
click at [24, 272] on link "Hébergement" at bounding box center [52, 262] width 105 height 39
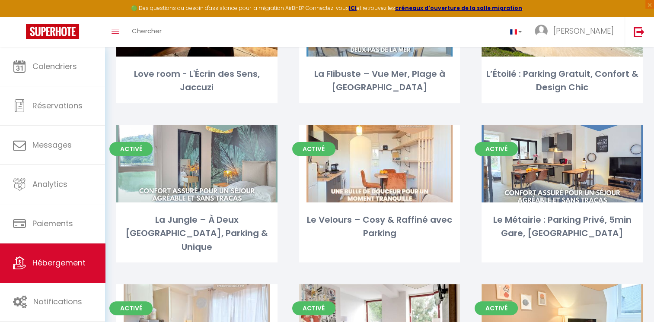
scroll to position [133, 0]
